Goal: Task Accomplishment & Management: Complete application form

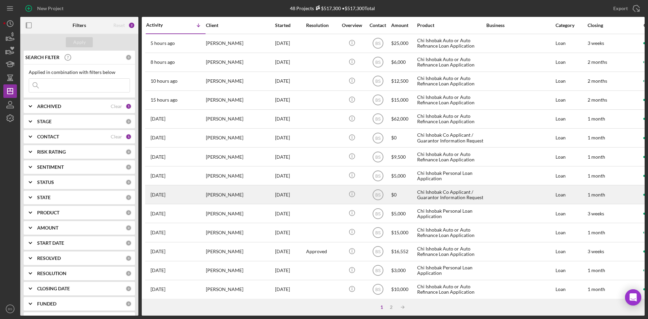
click at [207, 187] on div "[PERSON_NAME]" at bounding box center [240, 195] width 68 height 18
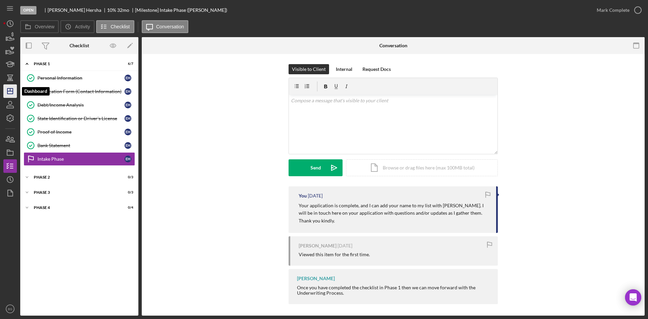
click at [9, 87] on icon "Icon/Dashboard" at bounding box center [10, 91] width 17 height 17
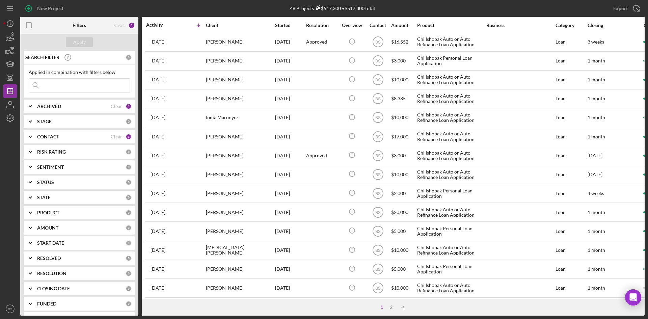
scroll to position [217, 0]
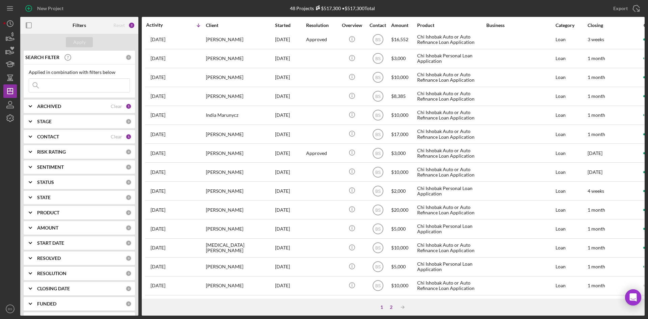
click at [390, 305] on div "2" at bounding box center [391, 307] width 9 height 5
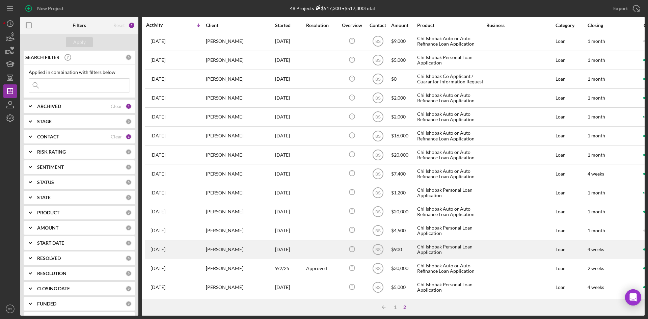
scroll to position [0, 0]
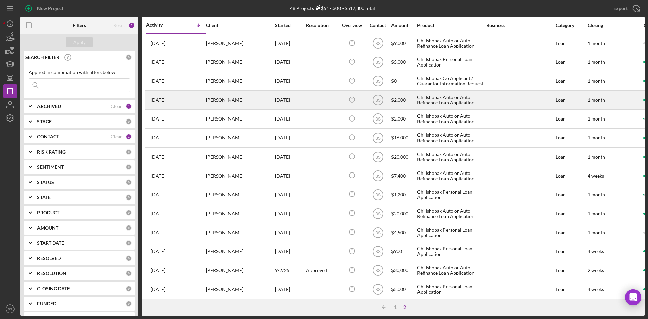
click at [256, 106] on div "Daniel Heffington" at bounding box center [240, 100] width 68 height 18
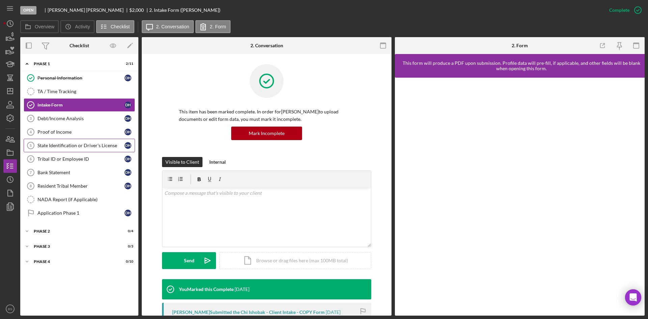
click at [72, 147] on div "State Identification or Driver's License" at bounding box center [80, 145] width 87 height 5
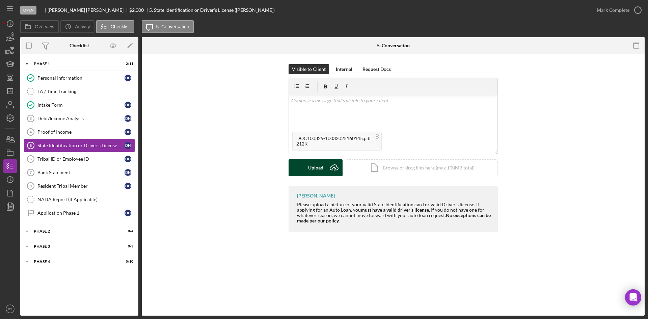
click at [321, 164] on div "Upload" at bounding box center [315, 167] width 15 height 17
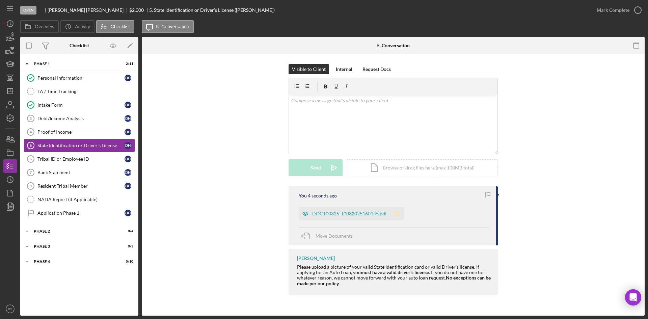
click at [399, 216] on icon "Icon/Star" at bounding box center [397, 214] width 14 height 14
click at [618, 9] on div "Mark Complete" at bounding box center [613, 10] width 33 height 14
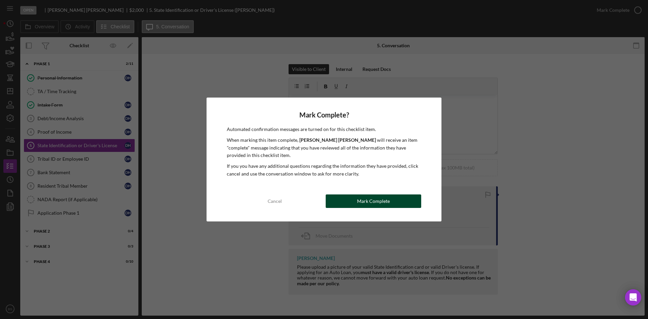
click at [394, 199] on button "Mark Complete" at bounding box center [374, 201] width 96 height 14
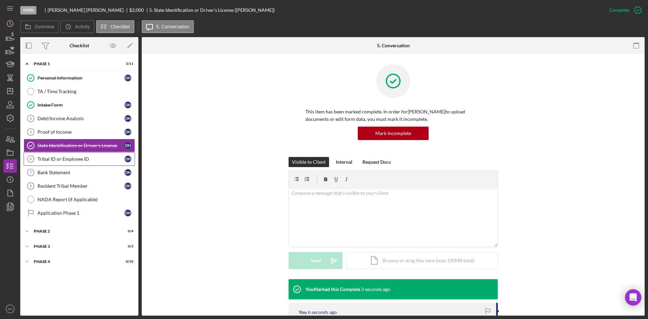
click at [75, 161] on div "Tribal ID or Employee ID" at bounding box center [80, 158] width 87 height 5
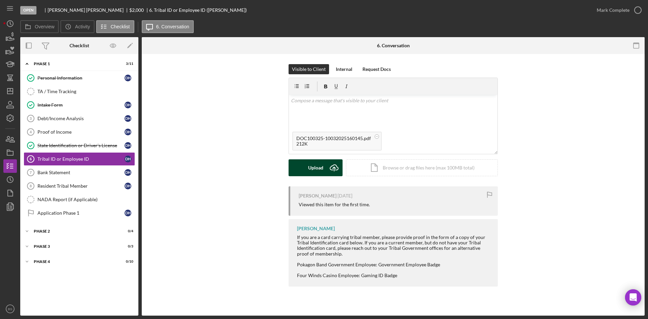
click at [319, 173] on div "Upload" at bounding box center [315, 167] width 15 height 17
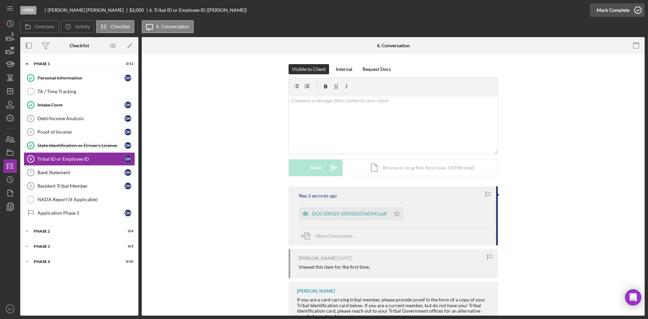
click at [604, 10] on div "Mark Complete" at bounding box center [613, 10] width 33 height 14
